Goal: Information Seeking & Learning: Learn about a topic

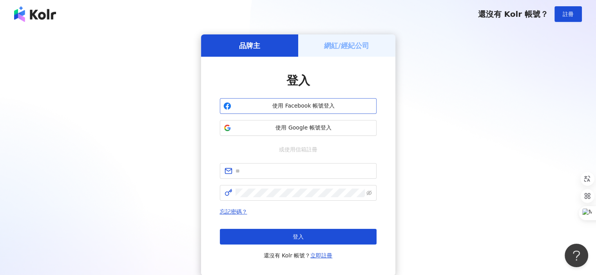
click at [305, 109] on span "使用 Facebook 帳號登入" at bounding box center [303, 106] width 139 height 8
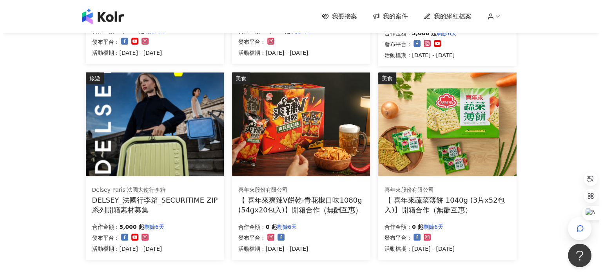
scroll to position [431, 0]
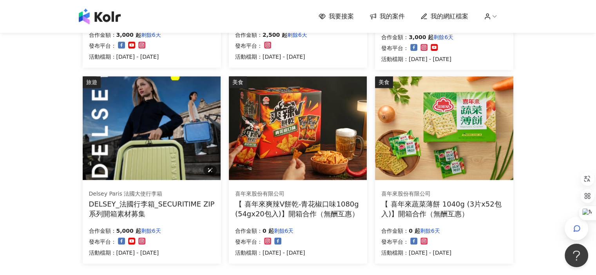
click at [172, 145] on img at bounding box center [152, 128] width 138 height 104
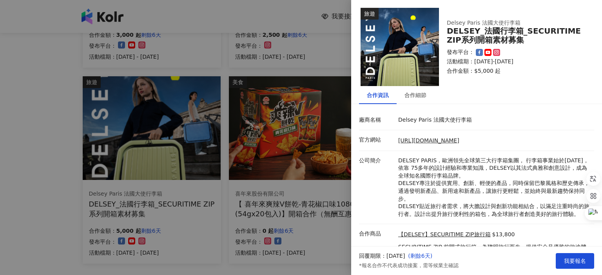
scroll to position [0, 0]
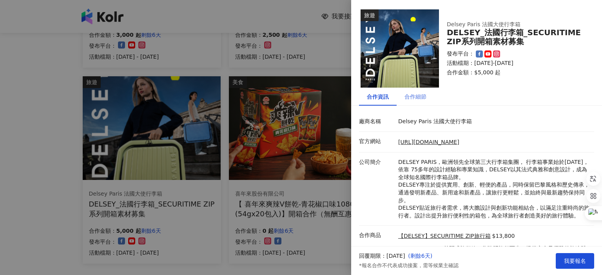
click at [421, 101] on div "合作細節" at bounding box center [415, 97] width 38 height 18
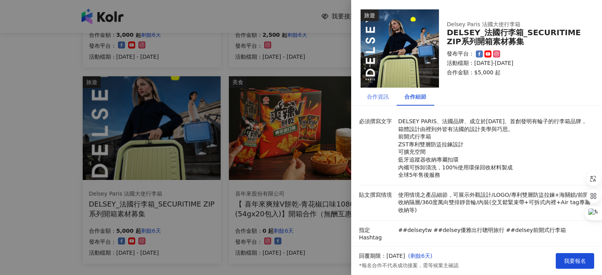
click at [374, 105] on div "合作資訊" at bounding box center [378, 97] width 38 height 18
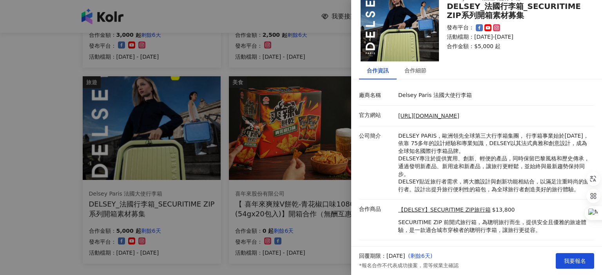
scroll to position [39, 0]
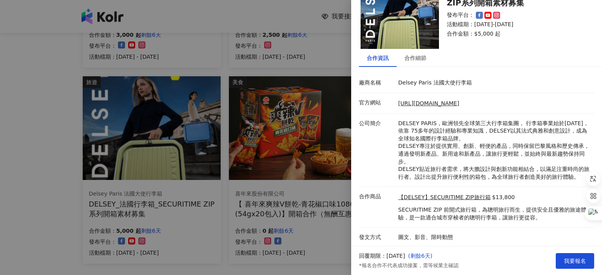
click at [0, 120] on div at bounding box center [301, 137] width 602 height 275
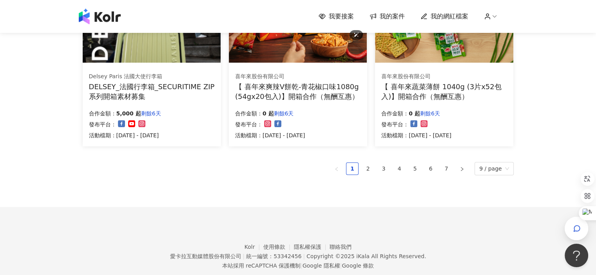
scroll to position [566, 0]
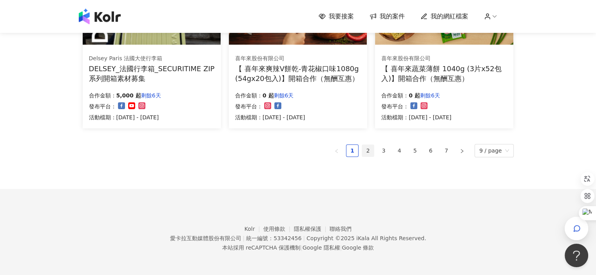
click at [368, 152] on link "2" at bounding box center [368, 151] width 12 height 12
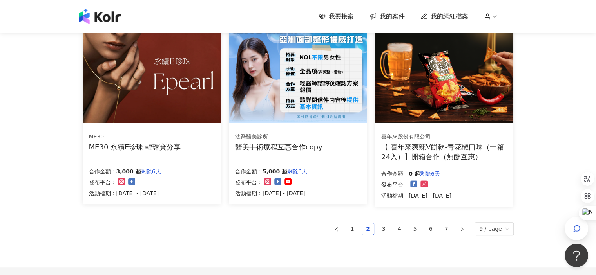
scroll to position [527, 0]
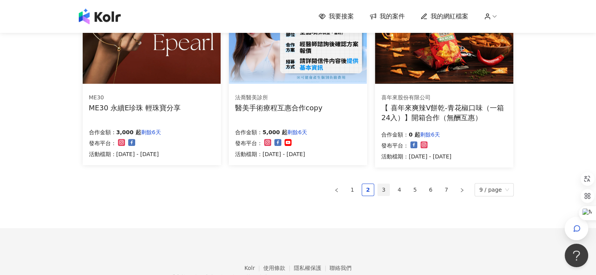
click at [387, 188] on link "3" at bounding box center [384, 190] width 12 height 12
